Goal: Task Accomplishment & Management: Use online tool/utility

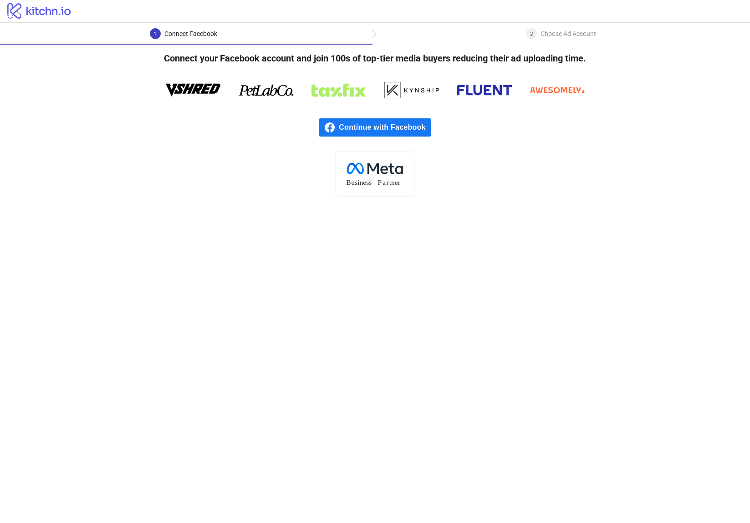
click at [348, 126] on span "Continue with Facebook" at bounding box center [385, 127] width 92 height 18
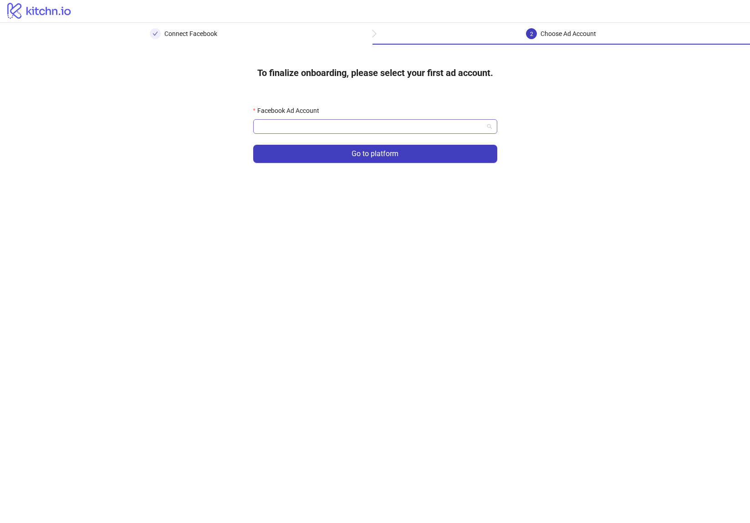
click at [343, 128] on input "Facebook Ad Account" at bounding box center [371, 127] width 225 height 14
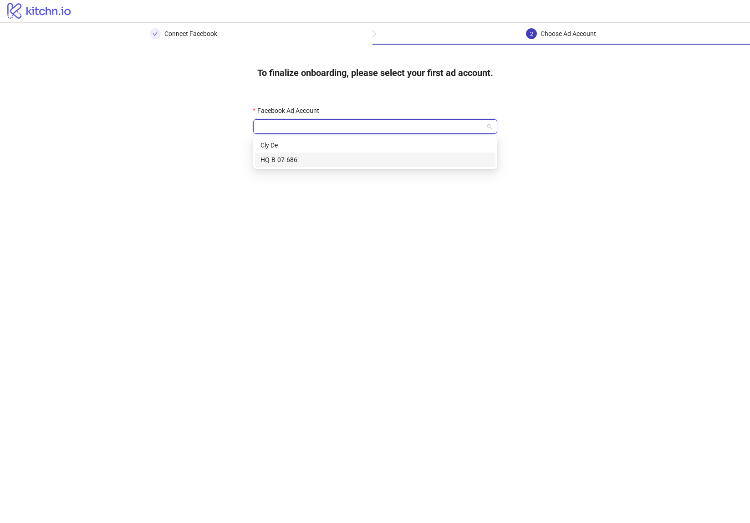
click at [332, 157] on div "HQ-B-07-686" at bounding box center [376, 160] width 230 height 10
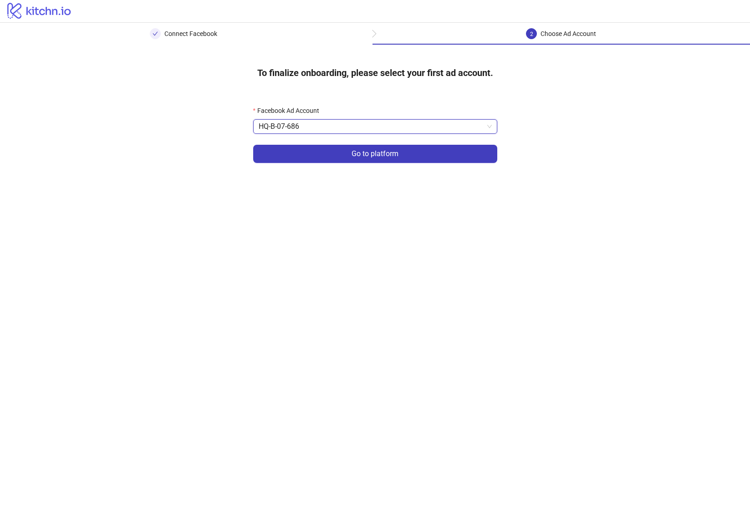
click at [336, 154] on button "Go to platform" at bounding box center [375, 154] width 244 height 18
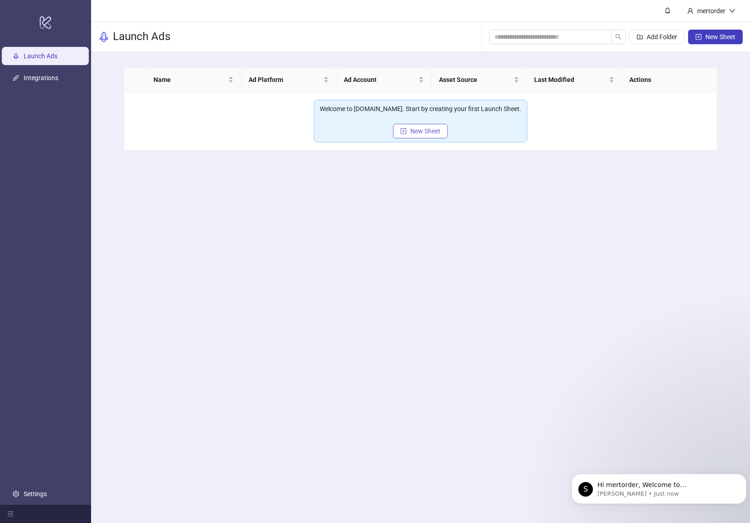
click at [427, 125] on button "New Sheet" at bounding box center [420, 131] width 55 height 15
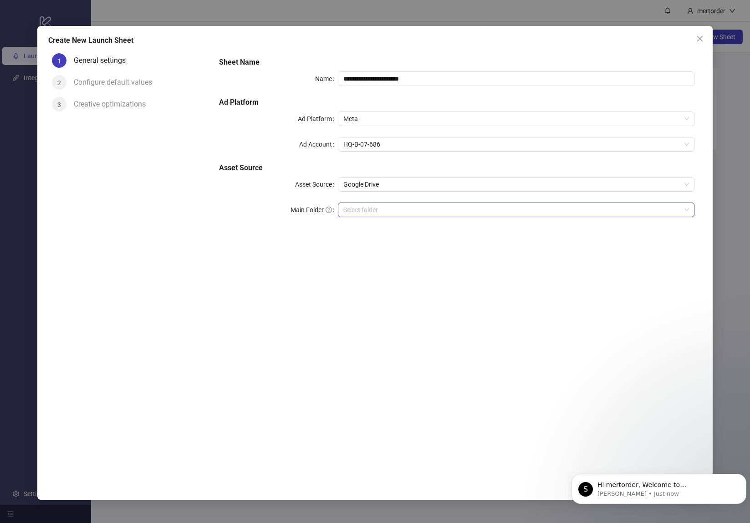
click at [386, 210] on input "Main Folder" at bounding box center [512, 210] width 338 height 14
click at [740, 476] on button "Dismiss notification" at bounding box center [744, 477] width 12 height 12
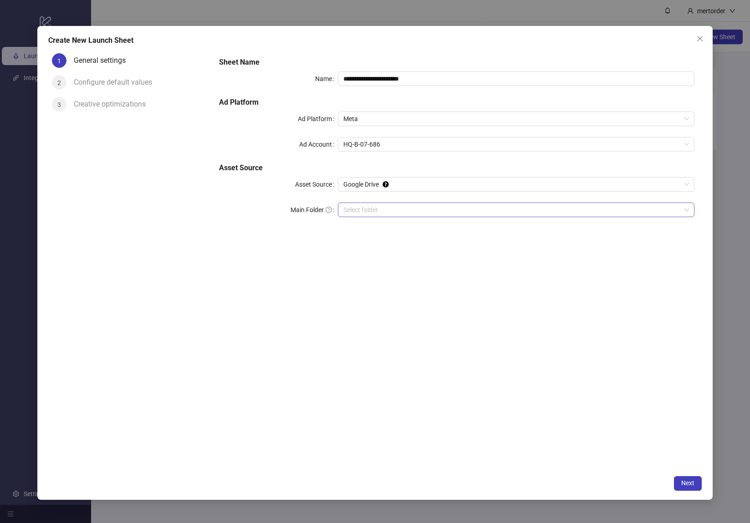
click at [467, 209] on input "Main Folder" at bounding box center [512, 210] width 338 height 14
click at [477, 214] on input "Main Folder" at bounding box center [512, 210] width 338 height 14
click at [686, 480] on span "Next" at bounding box center [687, 483] width 13 height 7
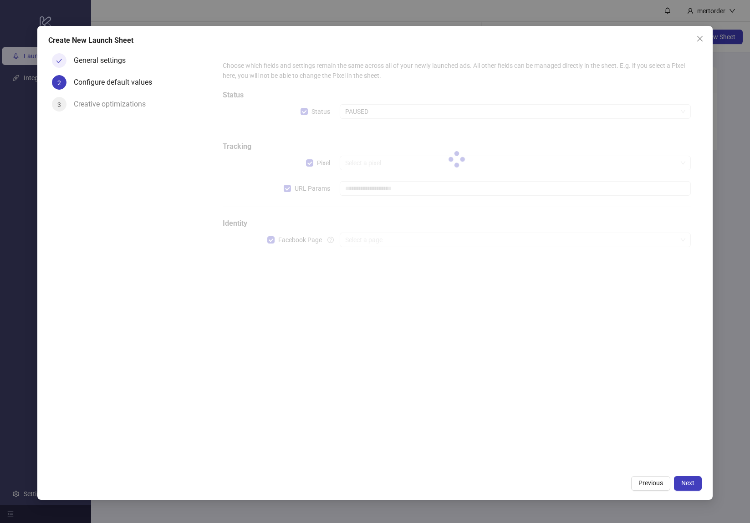
type input "**********"
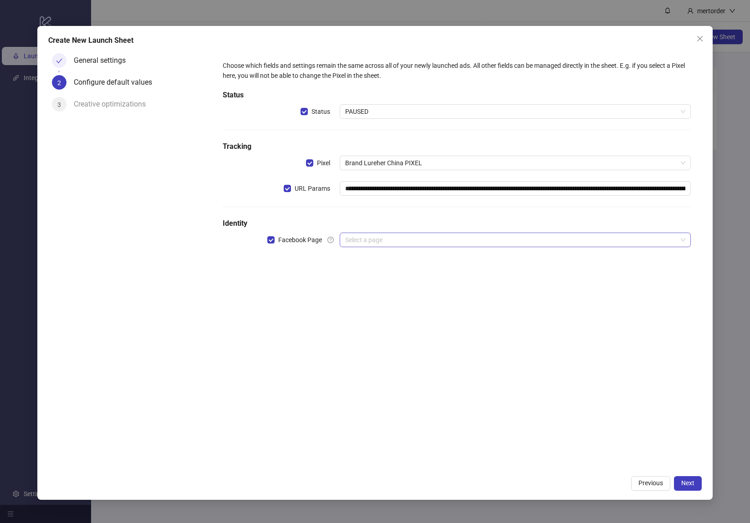
click at [399, 245] on input "search" at bounding box center [511, 240] width 332 height 14
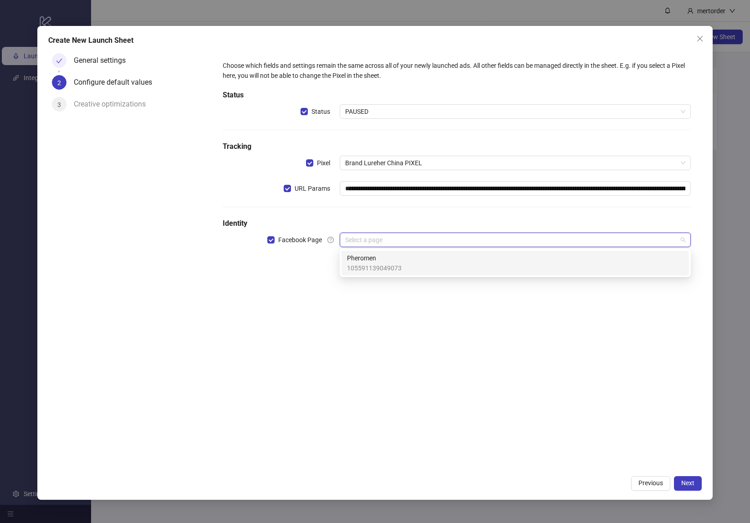
click at [398, 260] on span "Pheromen" at bounding box center [374, 258] width 55 height 10
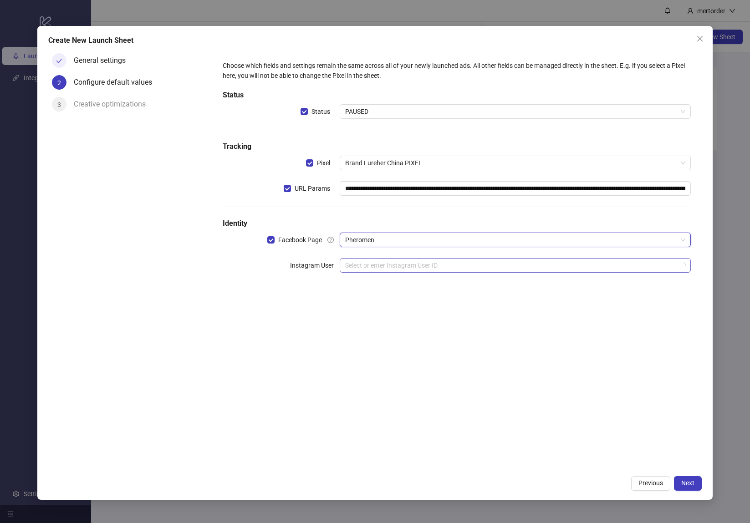
click at [399, 267] on input "search" at bounding box center [511, 266] width 332 height 14
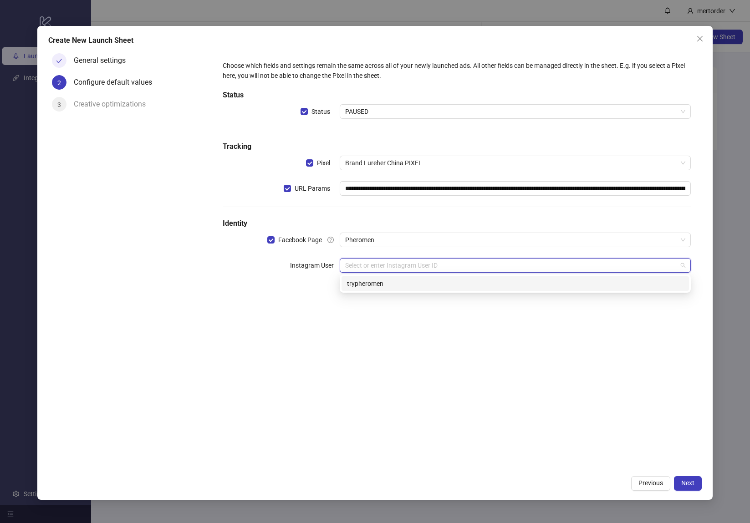
click at [399, 287] on div "trypheromen" at bounding box center [515, 284] width 337 height 10
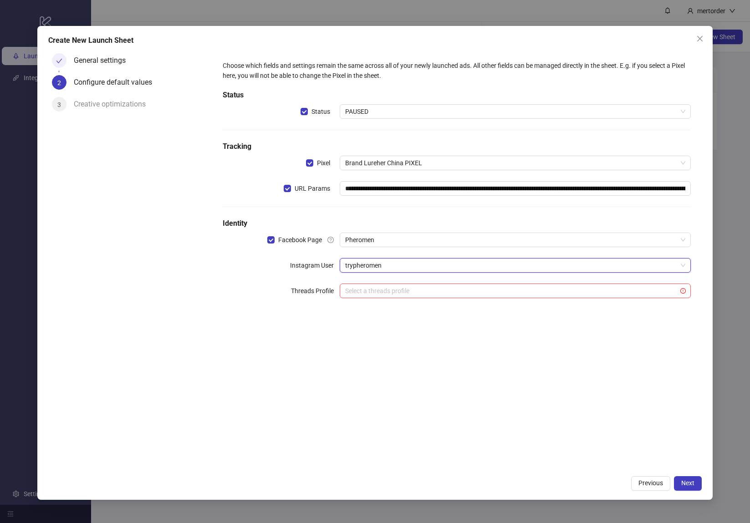
click at [639, 420] on div "**********" at bounding box center [457, 260] width 490 height 421
click at [593, 295] on input "search" at bounding box center [511, 291] width 332 height 14
click at [564, 399] on div "**********" at bounding box center [457, 260] width 490 height 421
click at [688, 481] on span "Next" at bounding box center [687, 483] width 13 height 7
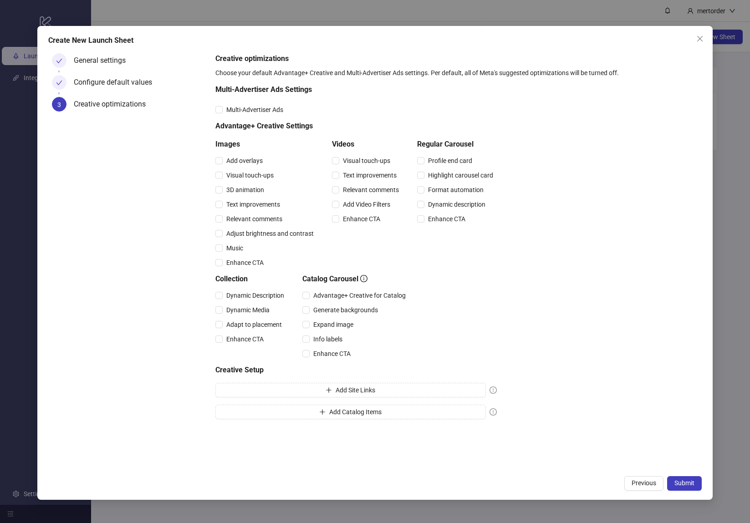
click at [688, 481] on span "Submit" at bounding box center [685, 483] width 20 height 7
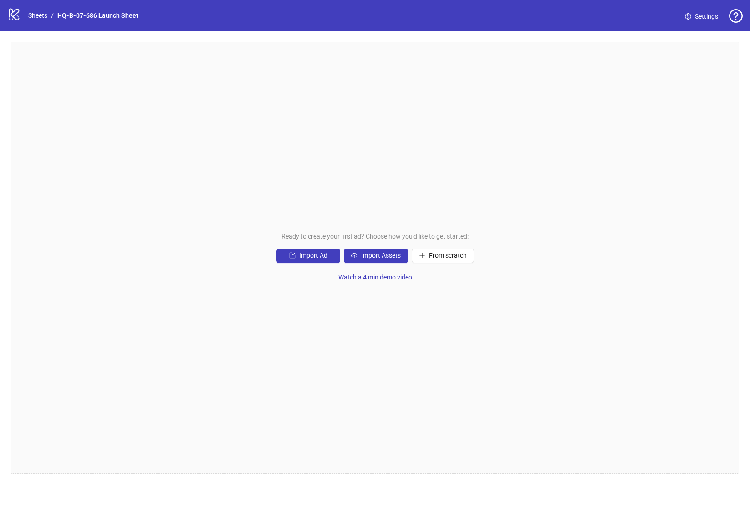
drag, startPoint x: 378, startPoint y: 176, endPoint x: 371, endPoint y: 189, distance: 14.9
click at [378, 176] on div "Ready to create your first ad? Choose how you'd like to get started: Import Ad …" at bounding box center [375, 258] width 728 height 432
click at [383, 256] on span "Import Assets" at bounding box center [381, 255] width 40 height 7
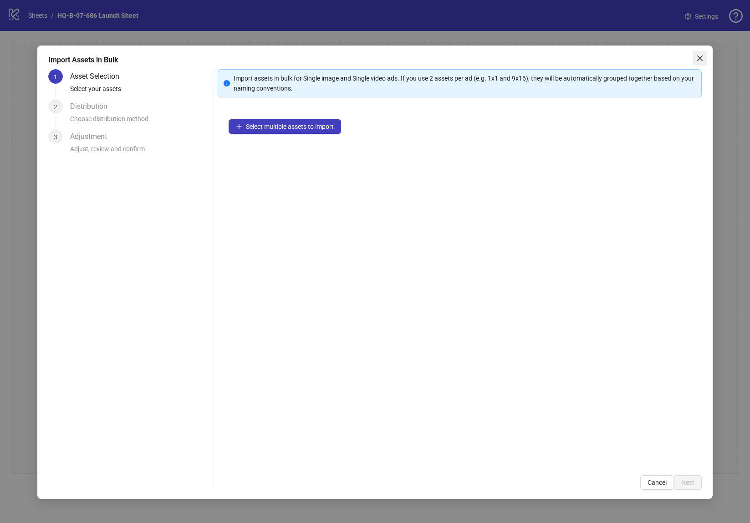
click at [702, 60] on icon "close" at bounding box center [699, 58] width 7 height 7
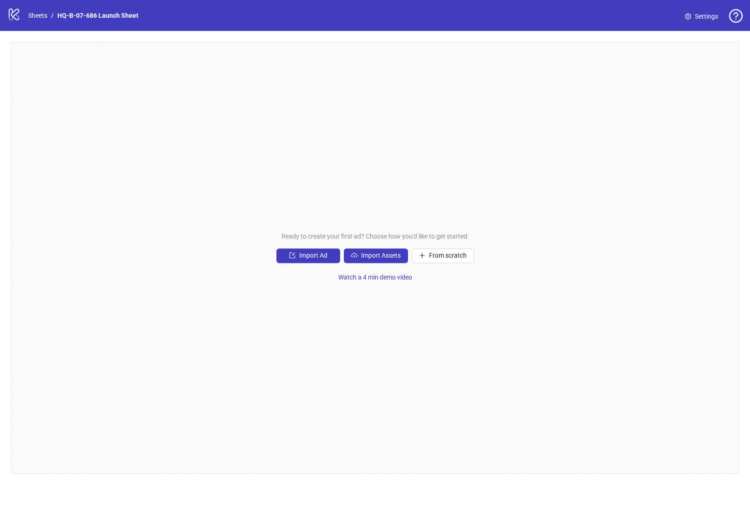
click at [120, 55] on div "Ready to create your first ad? Choose how you'd like to get started: Import Ad …" at bounding box center [375, 258] width 728 height 432
